Goal: Find specific page/section: Find specific page/section

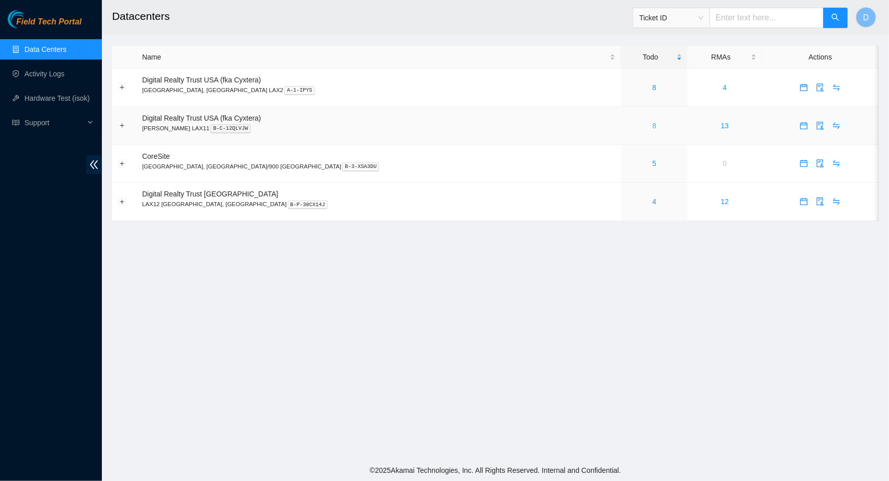
click at [652, 126] on link "8" at bounding box center [654, 126] width 4 height 8
